Goal: Information Seeking & Learning: Compare options

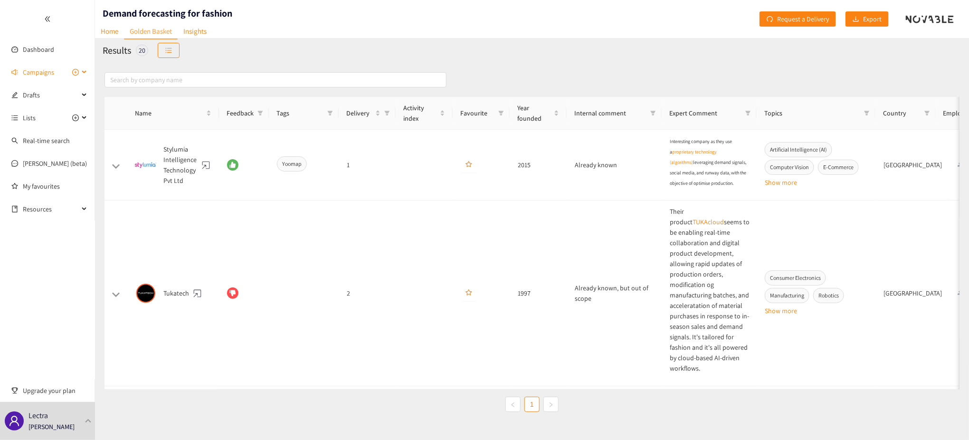
click at [86, 67] on div "Campaigns" at bounding box center [47, 72] width 95 height 19
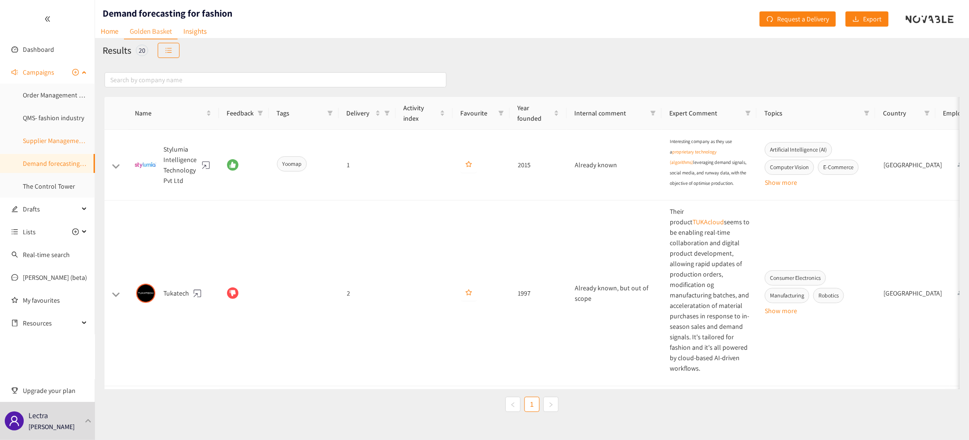
click at [60, 145] on link "Supplier Management - fashion industry" at bounding box center [79, 140] width 113 height 9
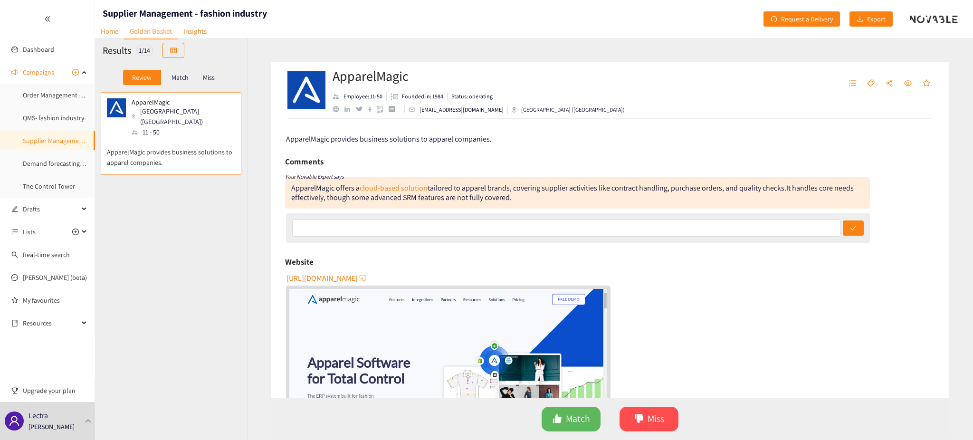
click at [175, 74] on p "Match" at bounding box center [180, 78] width 17 height 8
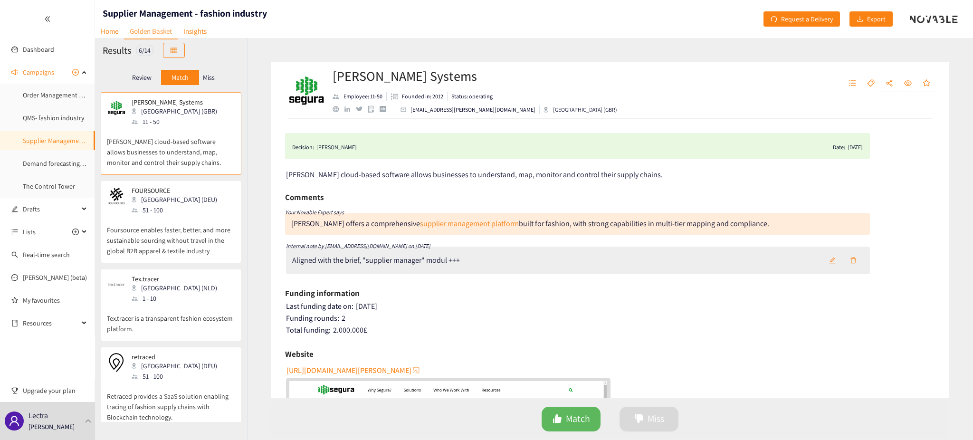
click at [211, 81] on p "Miss" at bounding box center [209, 78] width 12 height 8
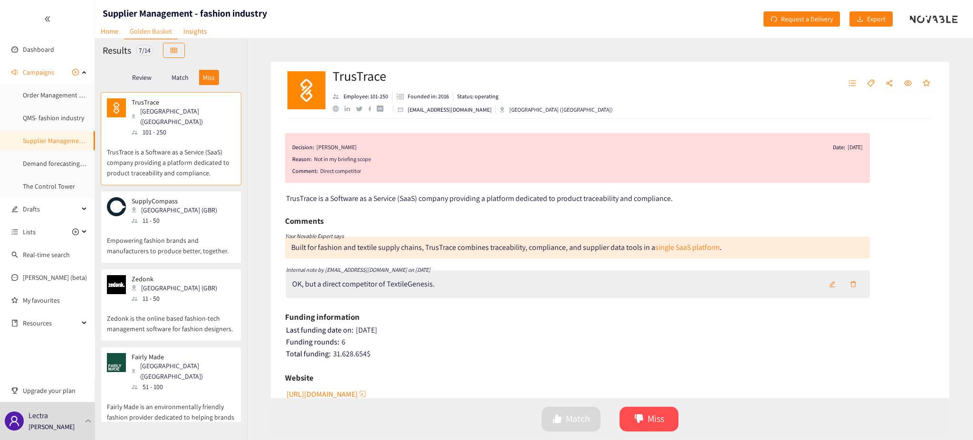
click at [133, 75] on p "Review" at bounding box center [141, 78] width 19 height 8
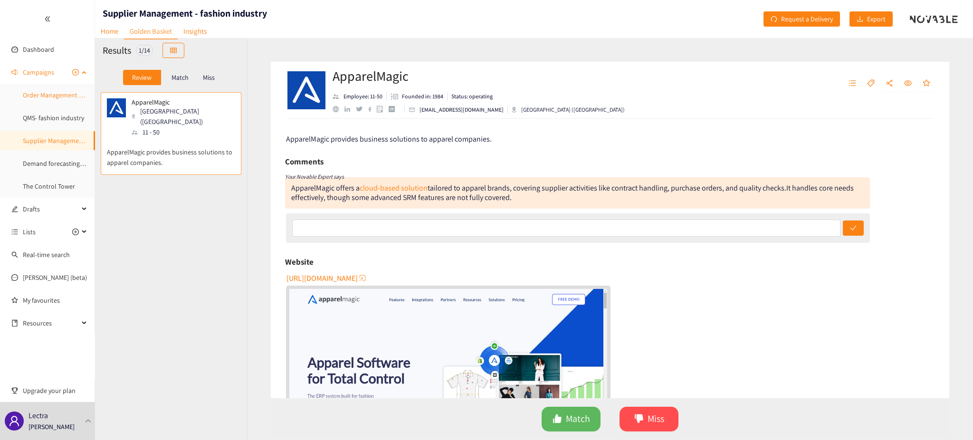
click at [55, 98] on link "Order Management System" at bounding box center [61, 95] width 76 height 9
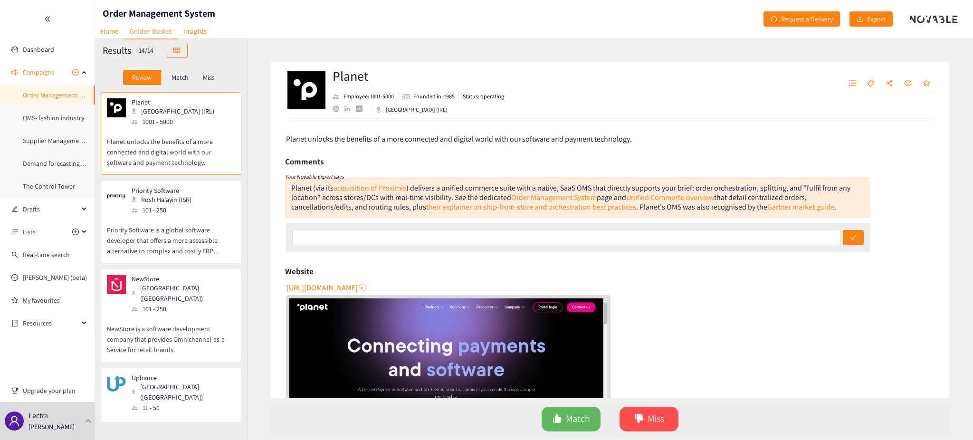
click at [195, 118] on div "Planet Galway (IRL) 1001 - 5000" at bounding box center [171, 112] width 128 height 29
click at [187, 205] on div "101 - 250" at bounding box center [165, 210] width 66 height 10
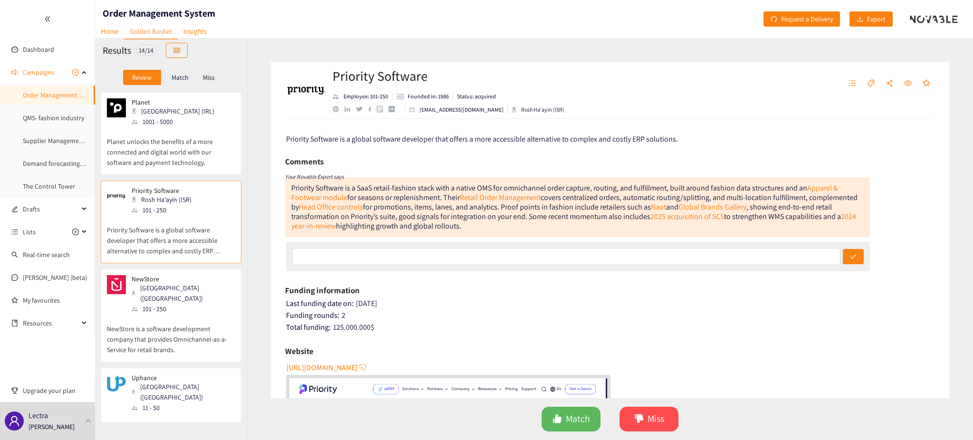
click at [198, 286] on div "NewStore [GEOGRAPHIC_DATA] ([GEOGRAPHIC_DATA]) 101 - 250" at bounding box center [171, 294] width 128 height 39
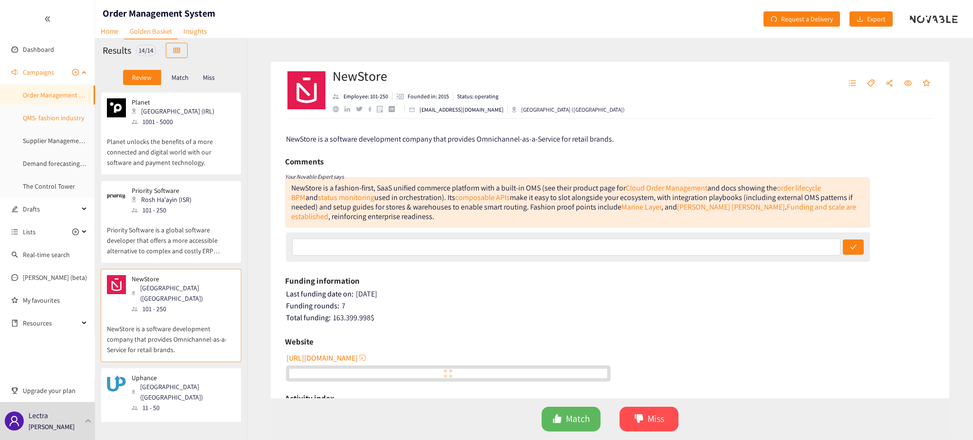
click at [52, 122] on link "QMS- fashion industry" at bounding box center [53, 118] width 61 height 9
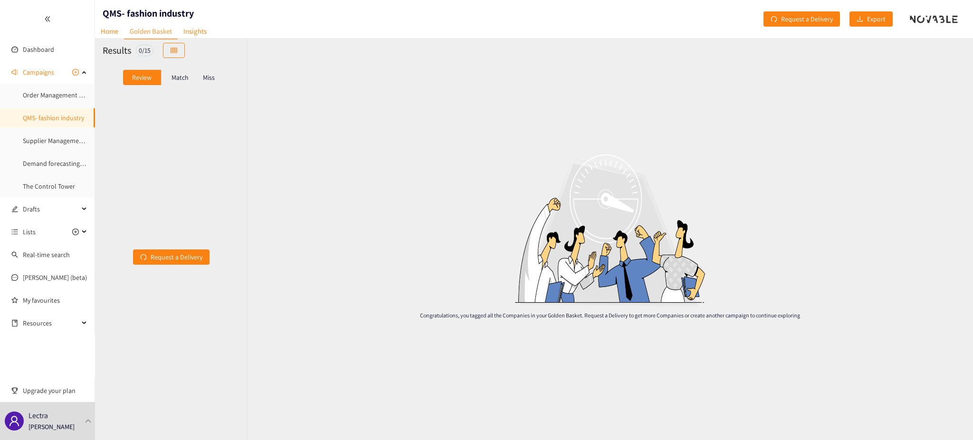
click at [176, 79] on p "Match" at bounding box center [180, 78] width 17 height 8
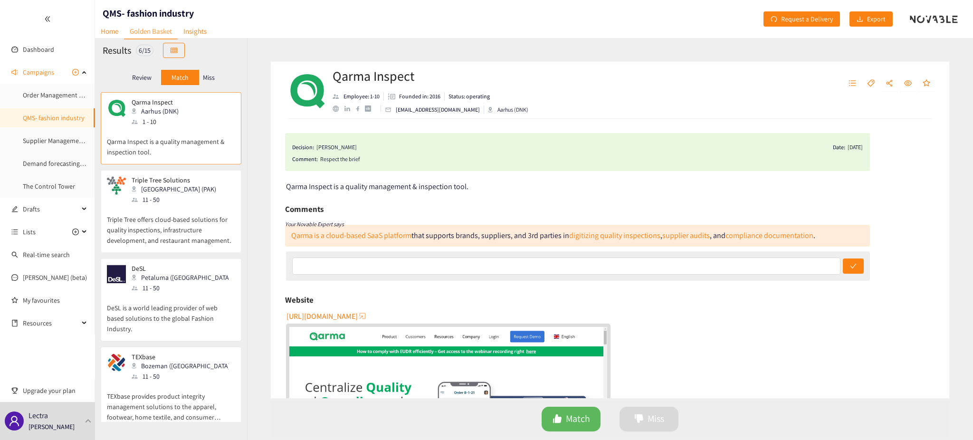
click at [179, 134] on p "Qarma Inspect is a quality management & inspection tool." at bounding box center [171, 142] width 128 height 30
click at [185, 213] on p "Triple Tree offers cloud-based solutions for quality inspections, infrastructur…" at bounding box center [171, 225] width 128 height 41
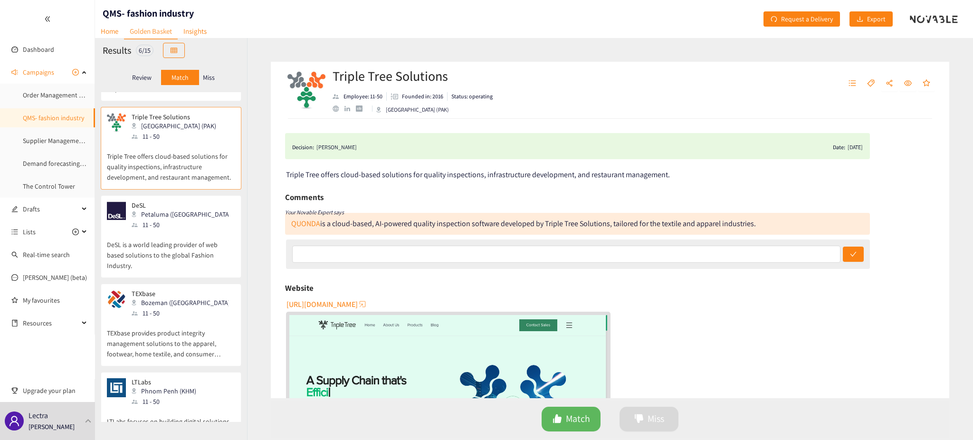
click at [190, 225] on div "DeSL Petaluma ([GEOGRAPHIC_DATA]) 11 - 50" at bounding box center [171, 215] width 128 height 29
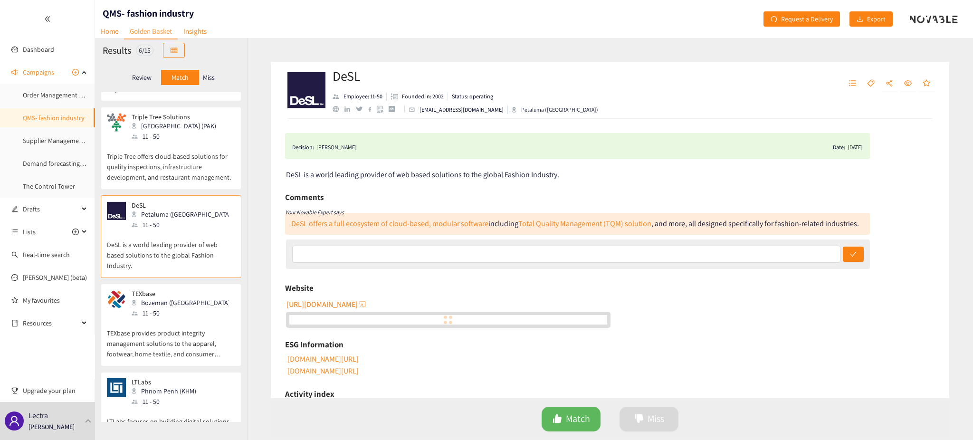
scroll to position [126, 0]
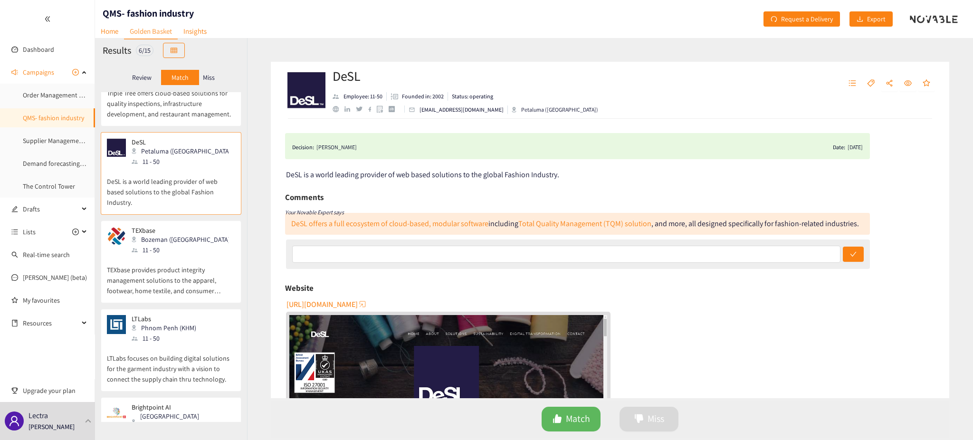
click at [201, 249] on div "TEXbase Bozeman ([GEOGRAPHIC_DATA]) 11 - 50" at bounding box center [171, 241] width 128 height 29
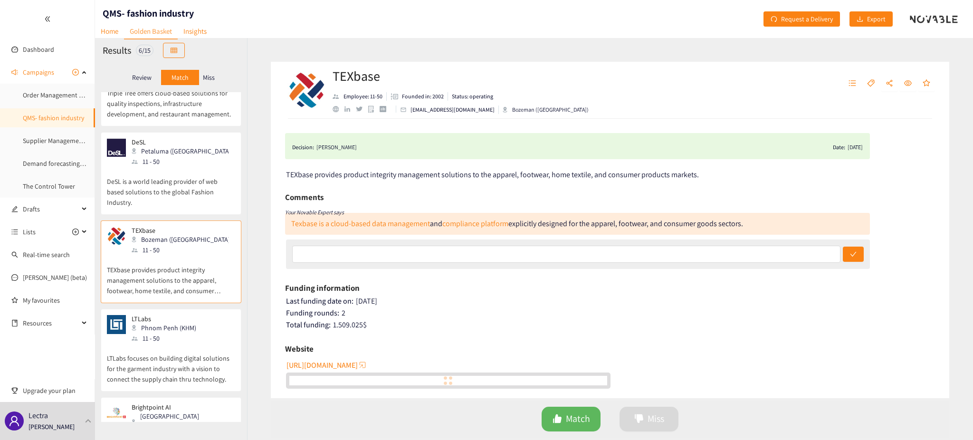
scroll to position [0, 0]
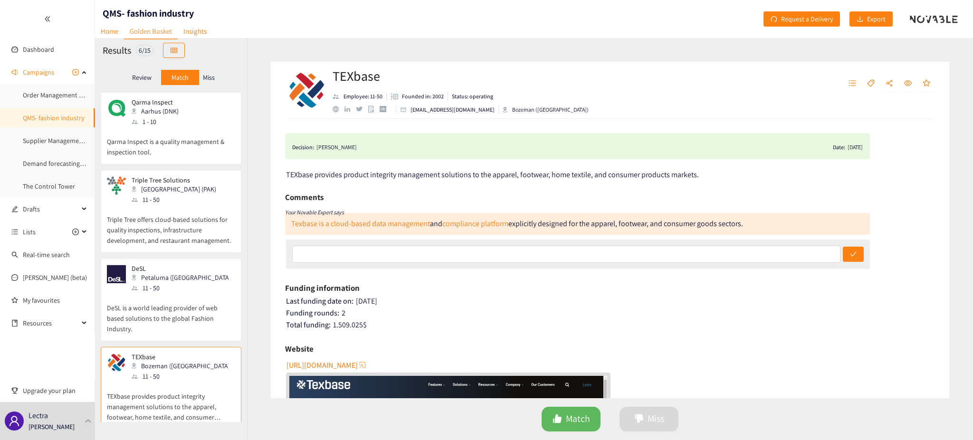
click at [195, 135] on p "Qarma Inspect is a quality management & inspection tool." at bounding box center [171, 142] width 128 height 30
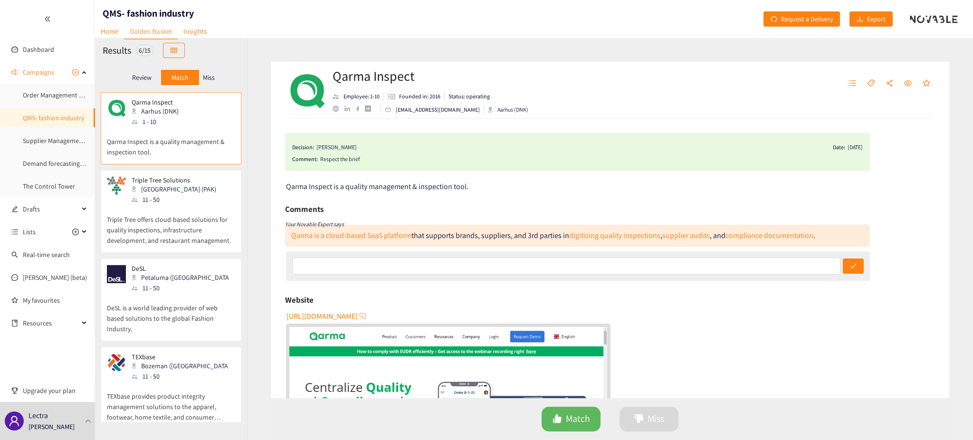
click at [191, 191] on div "Triple Tree Solutions [GEOGRAPHIC_DATA] (PAK) 11 - 50" at bounding box center [171, 190] width 128 height 29
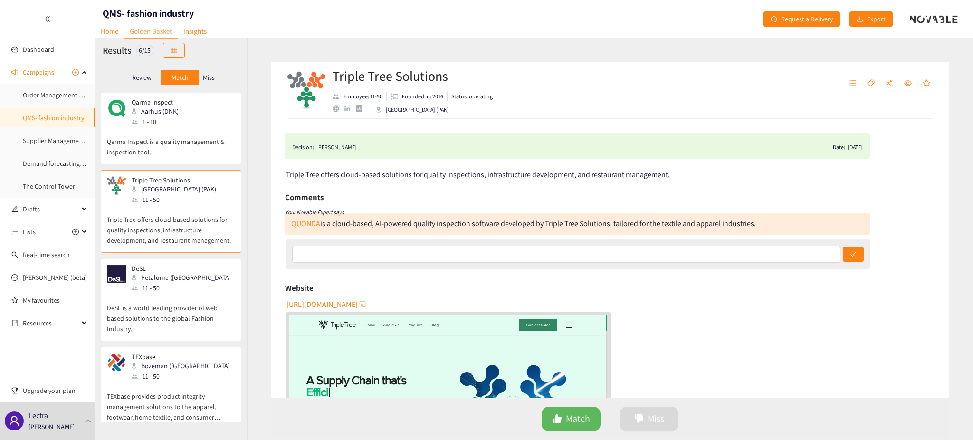
click at [196, 132] on p "Qarma Inspect is a quality management & inspection tool." at bounding box center [171, 142] width 128 height 30
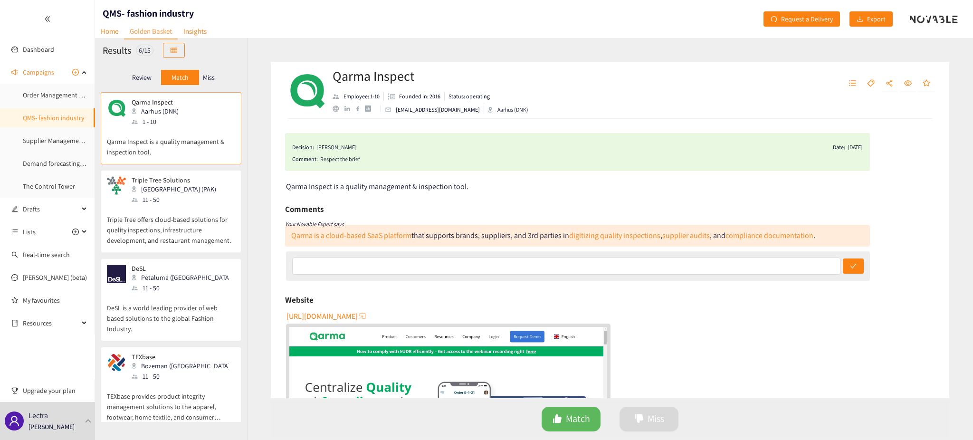
click at [196, 225] on p "Triple Tree offers cloud-based solutions for quality inspections, infrastructur…" at bounding box center [171, 225] width 128 height 41
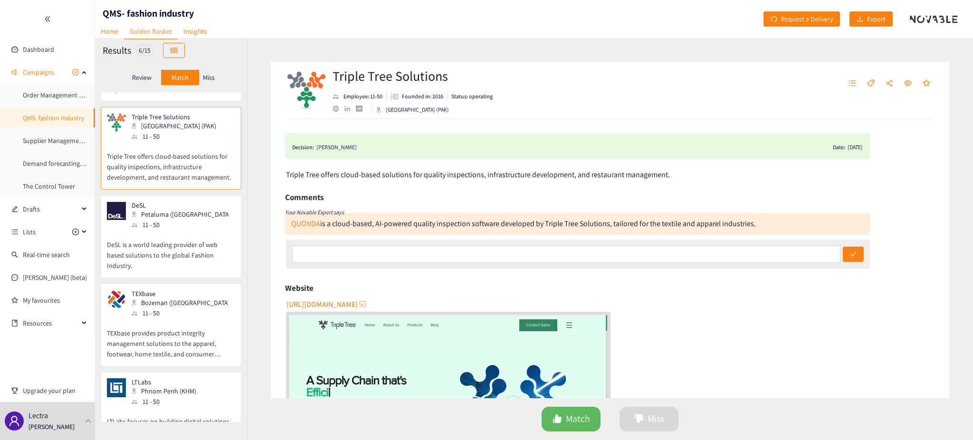
click at [194, 217] on div "DeSL Petaluma ([GEOGRAPHIC_DATA]) 11 - 50" at bounding box center [171, 215] width 128 height 29
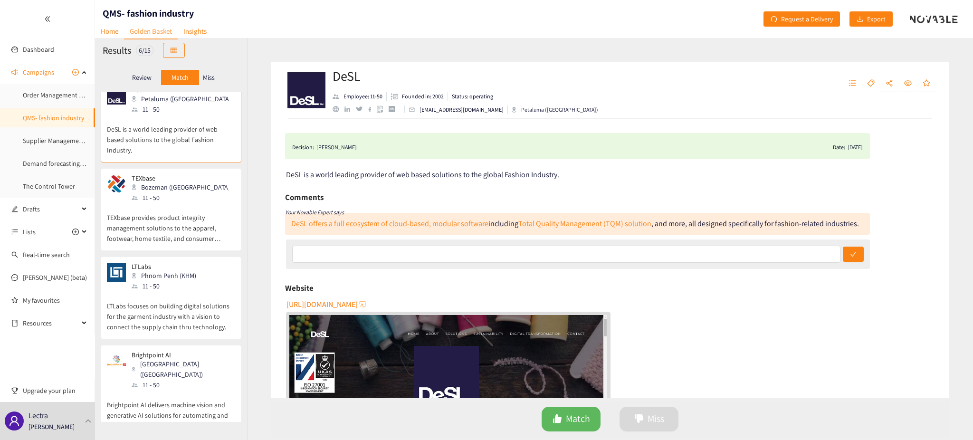
scroll to position [189, 0]
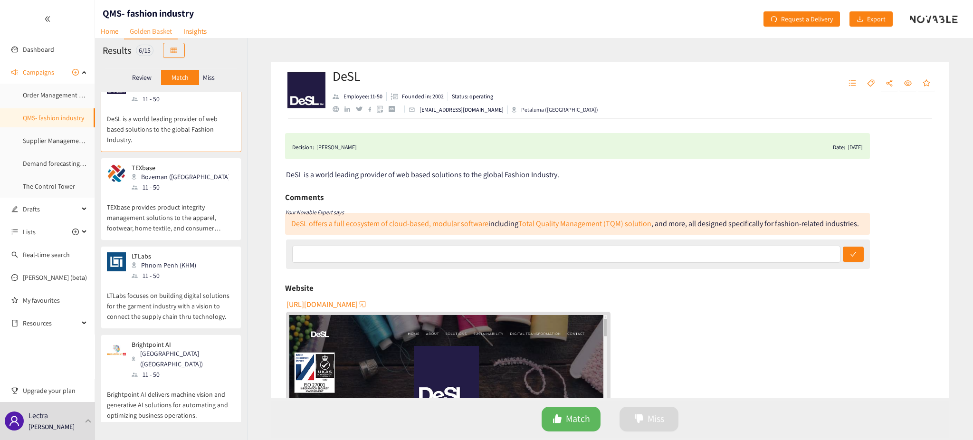
click at [182, 182] on div "11 - 50" at bounding box center [183, 187] width 103 height 10
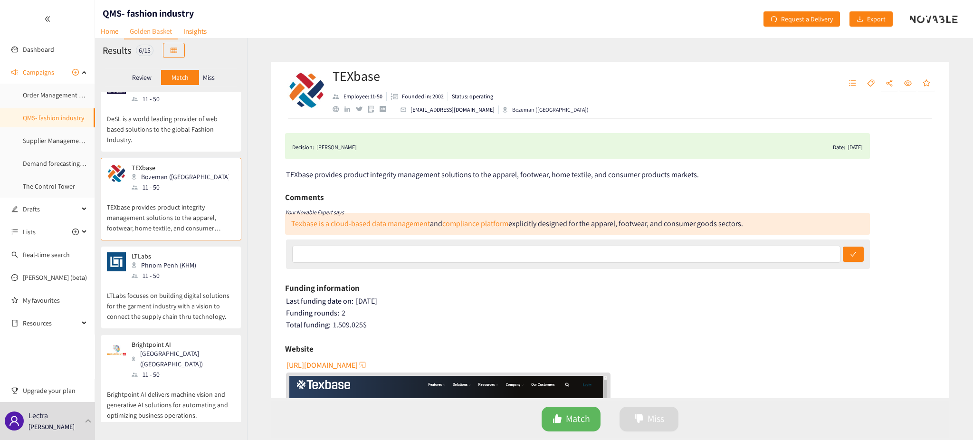
click at [183, 267] on div "Phnom Penh (KHM)" at bounding box center [167, 265] width 70 height 10
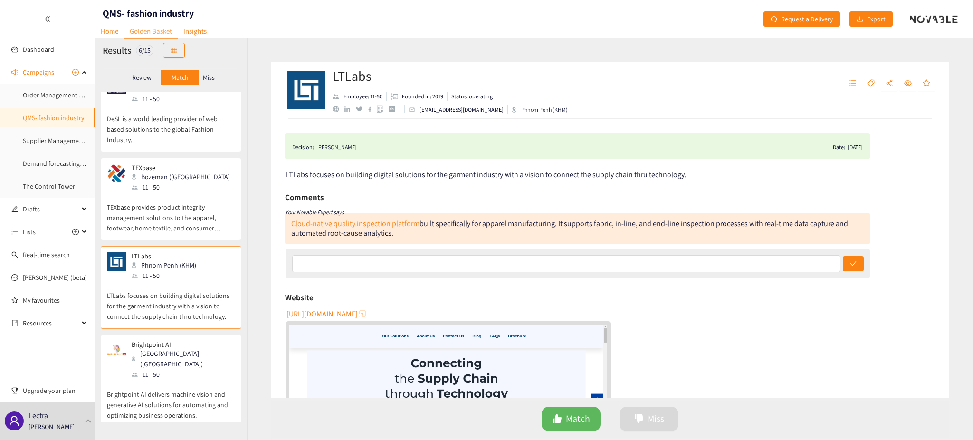
click at [183, 369] on div "11 - 50" at bounding box center [183, 374] width 103 height 10
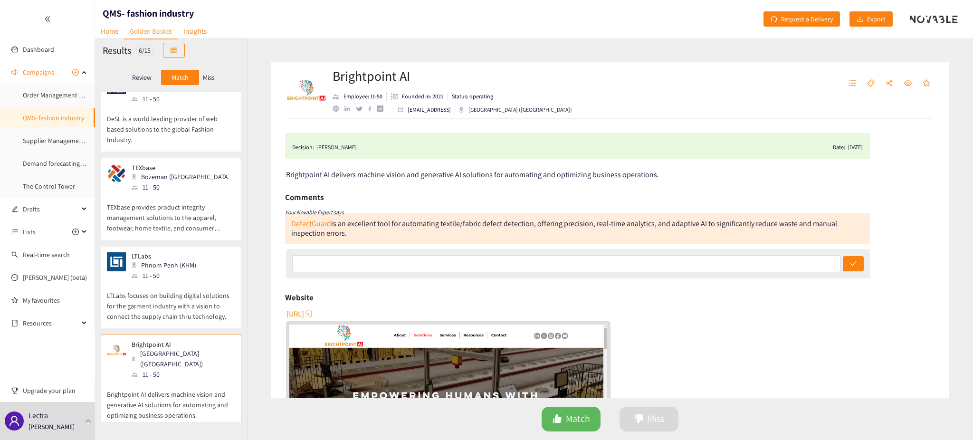
click at [221, 248] on div "LTLabs Phnom Penh (KHM) 11 - 50 LTLabs focuses on building digital solutions fo…" at bounding box center [171, 287] width 141 height 83
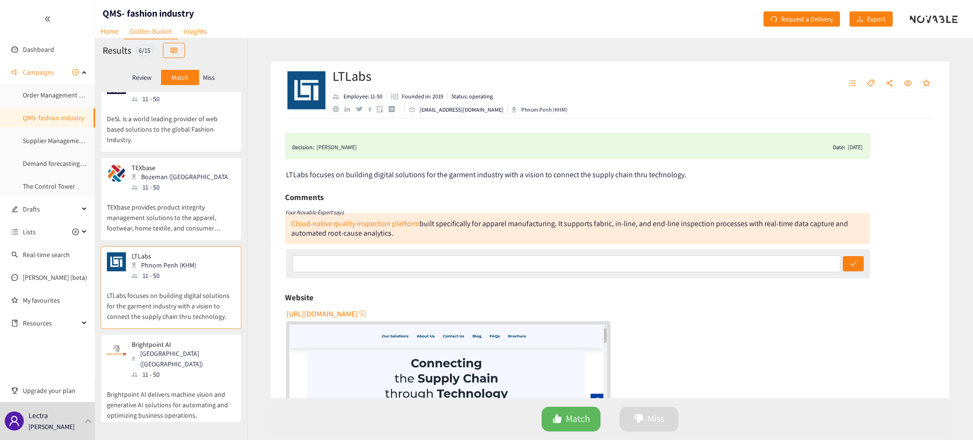
click at [213, 255] on div "LTLabs Phnom Penh (KHM) 11 - 50" at bounding box center [171, 266] width 128 height 29
click at [217, 80] on div "Miss" at bounding box center [209, 77] width 20 height 15
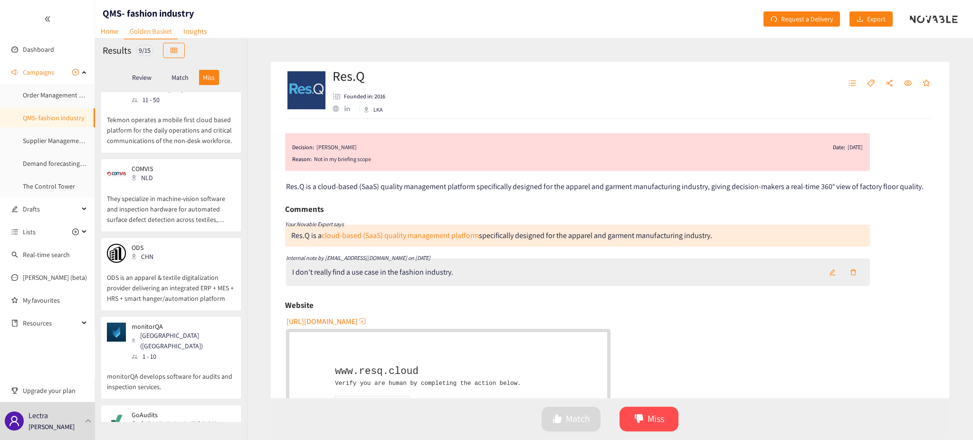
scroll to position [0, 0]
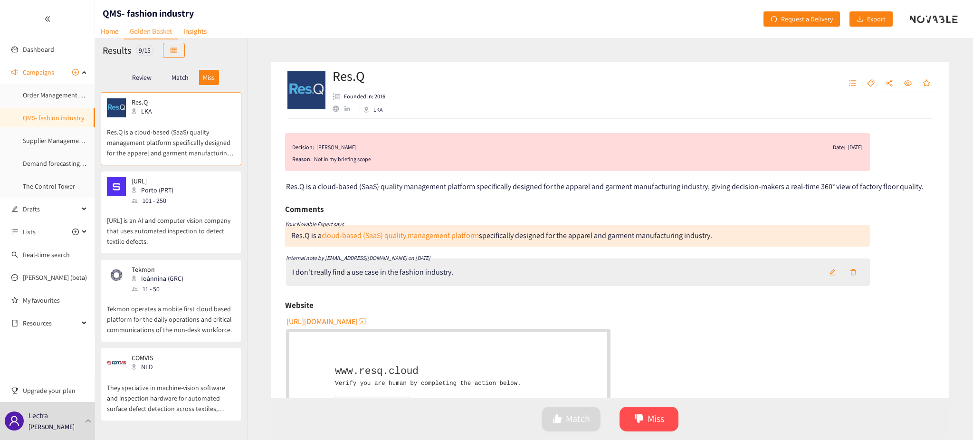
click at [180, 76] on p "Match" at bounding box center [180, 78] width 17 height 8
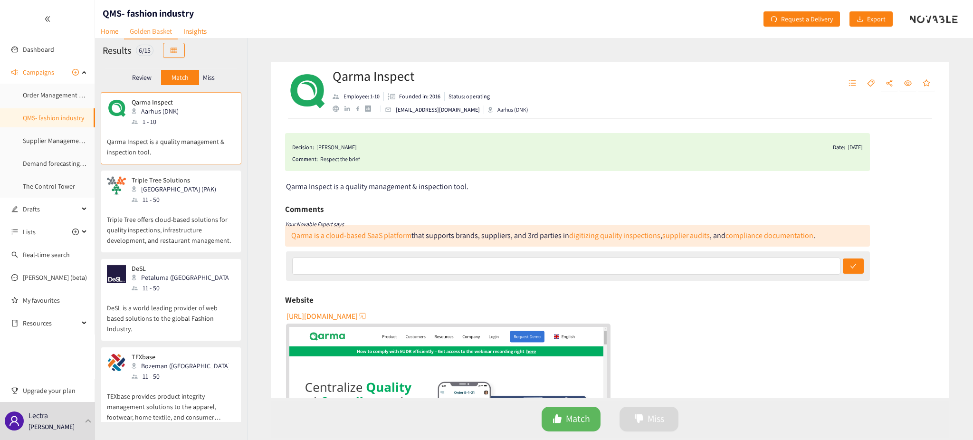
click at [181, 215] on p "Triple Tree offers cloud-based solutions for quality inspections, infrastructur…" at bounding box center [171, 225] width 128 height 41
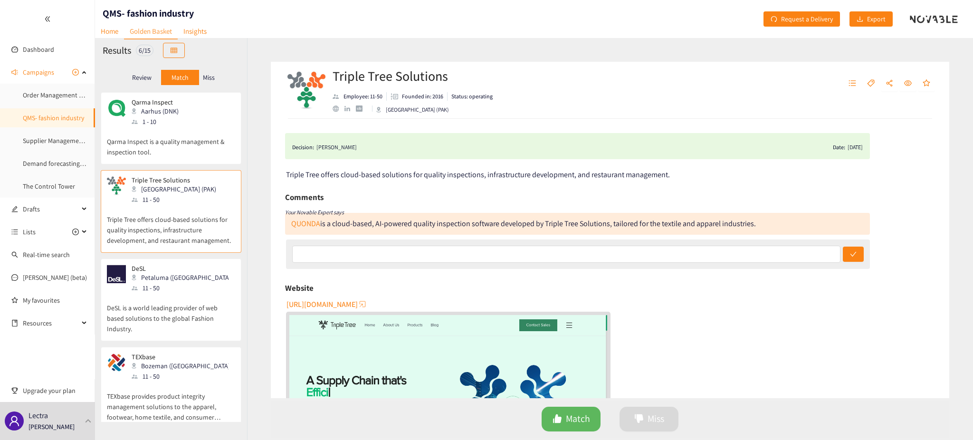
click at [192, 123] on div "Qarma Inspect Aarhus (DNK) 1 - 10" at bounding box center [171, 112] width 128 height 29
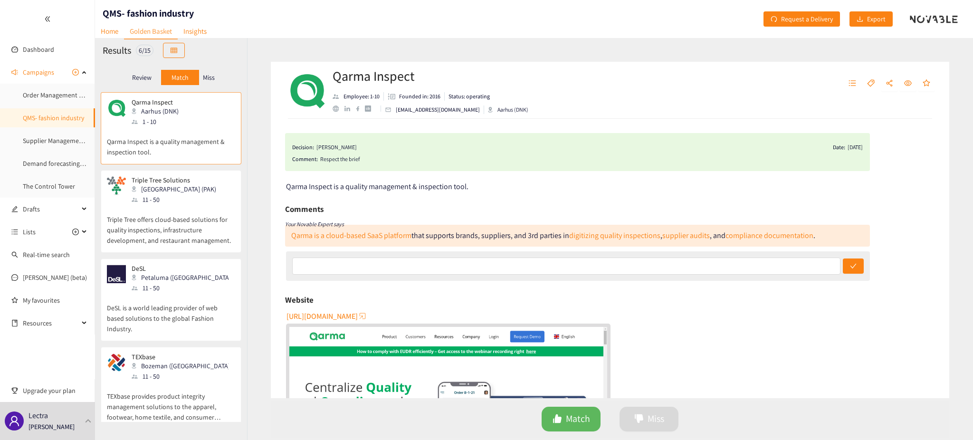
click at [197, 213] on p "Triple Tree offers cloud-based solutions for quality inspections, infrastructur…" at bounding box center [171, 225] width 128 height 41
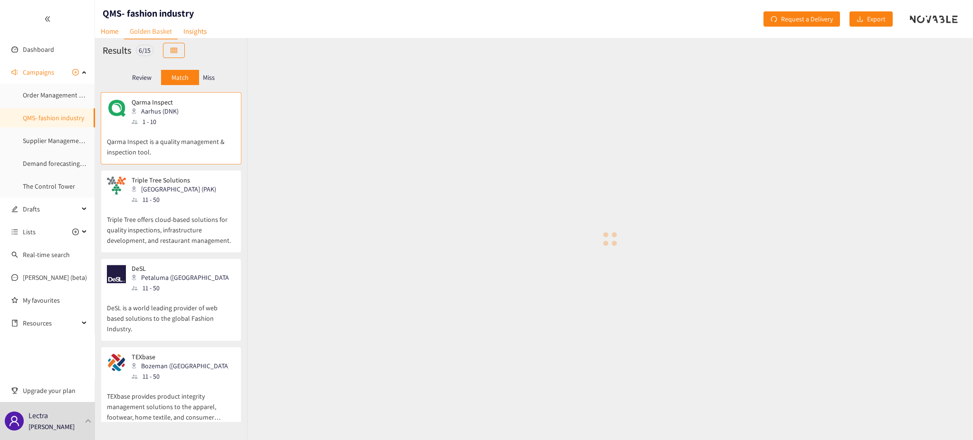
click at [212, 276] on div "DeSL Petaluma ([GEOGRAPHIC_DATA]) 11 - 50" at bounding box center [171, 279] width 128 height 29
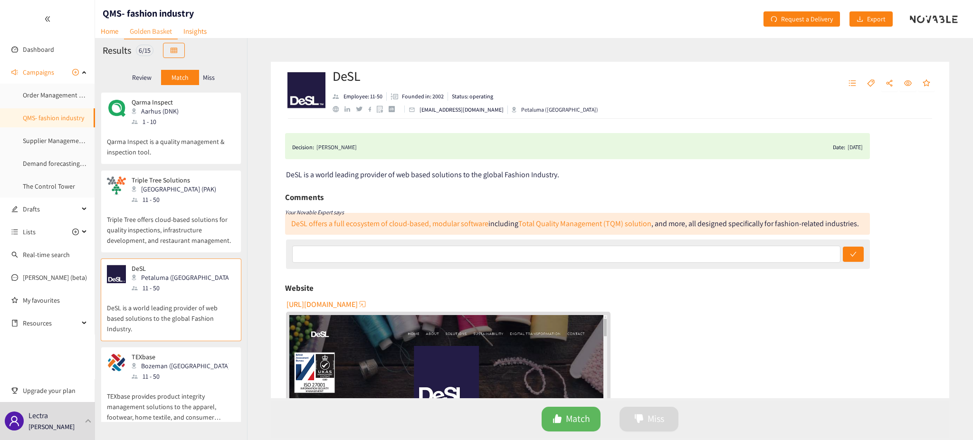
scroll to position [63, 0]
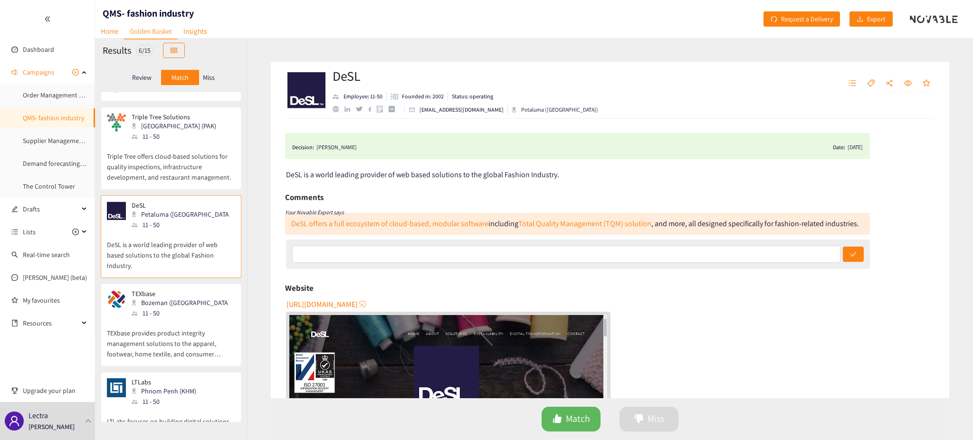
click at [168, 311] on div "11 - 50" at bounding box center [183, 313] width 103 height 10
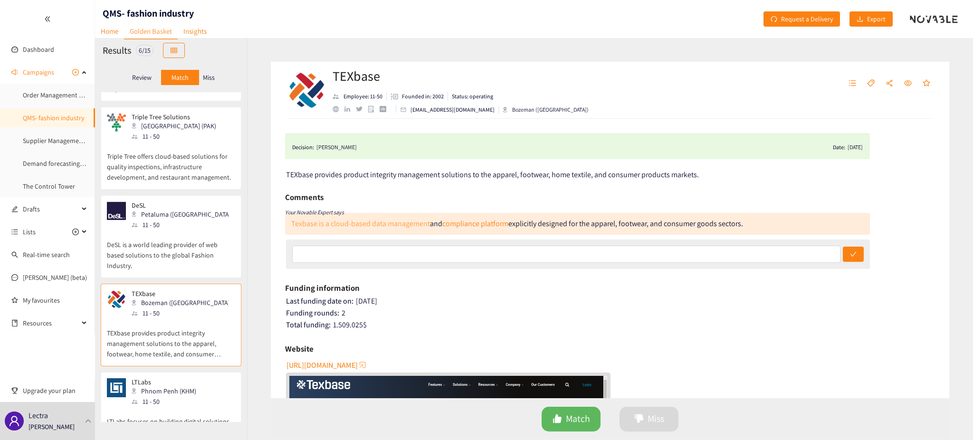
click at [316, 224] on link "Texbase is a cloud-based data management" at bounding box center [360, 224] width 139 height 10
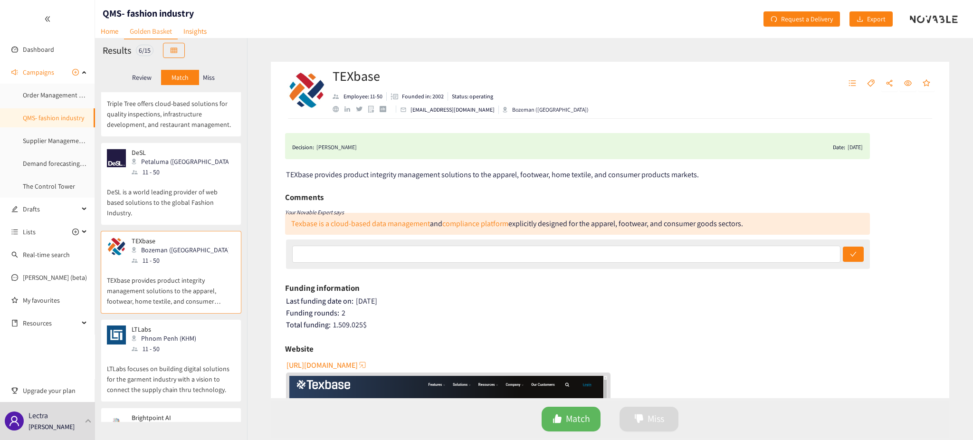
scroll to position [189, 0]
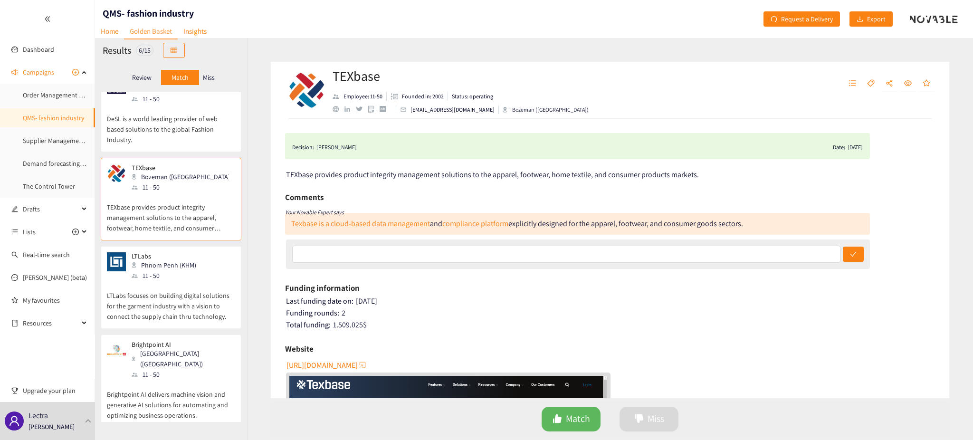
click at [144, 297] on p "LTLabs focuses on building digital solutions for the garment industry with a vi…" at bounding box center [171, 301] width 128 height 41
